Goal: Task Accomplishment & Management: Use online tool/utility

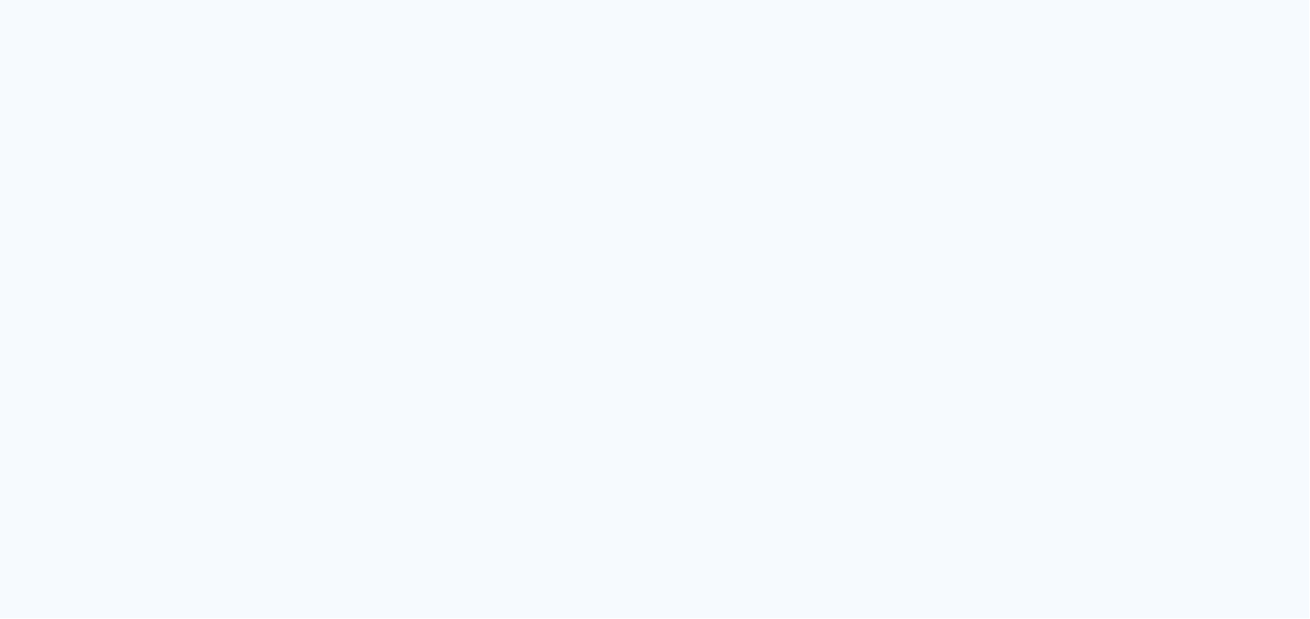
click at [870, 254] on quentale-app at bounding box center [655, 309] width 1310 height 619
click at [464, 26] on quentale-app at bounding box center [655, 309] width 1310 height 619
